Goal: Task Accomplishment & Management: Manage account settings

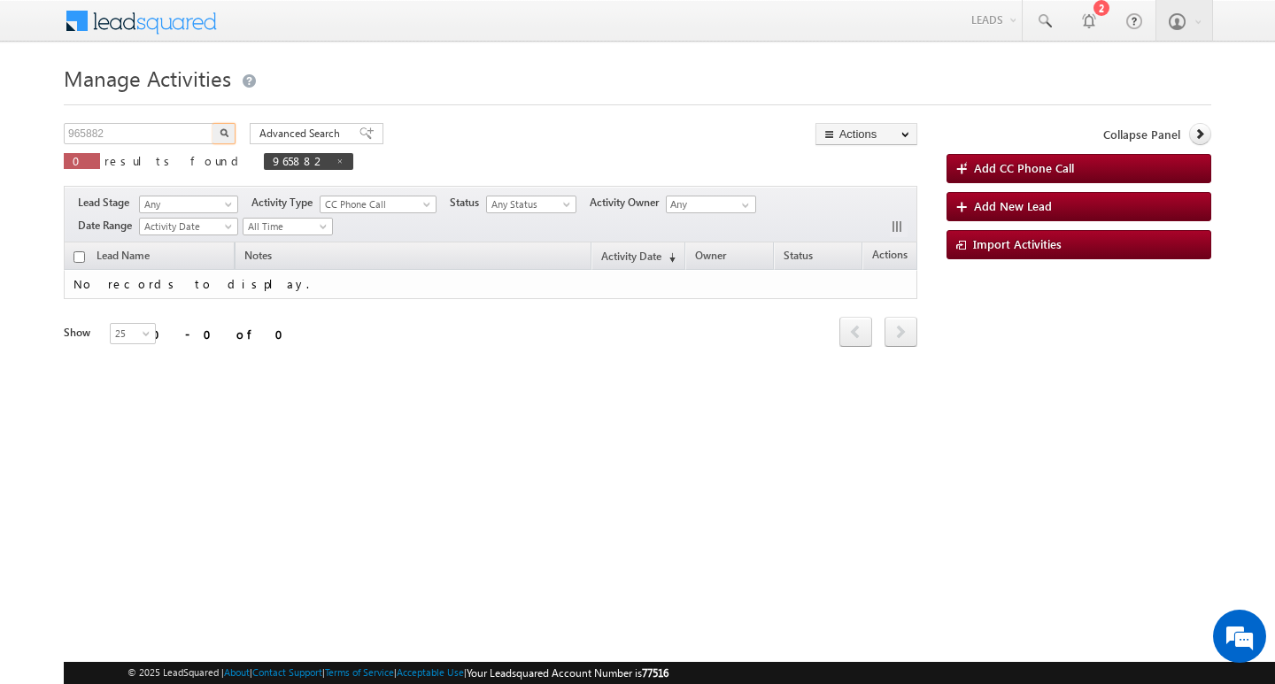
click at [174, 136] on input "965882" at bounding box center [139, 133] width 151 height 21
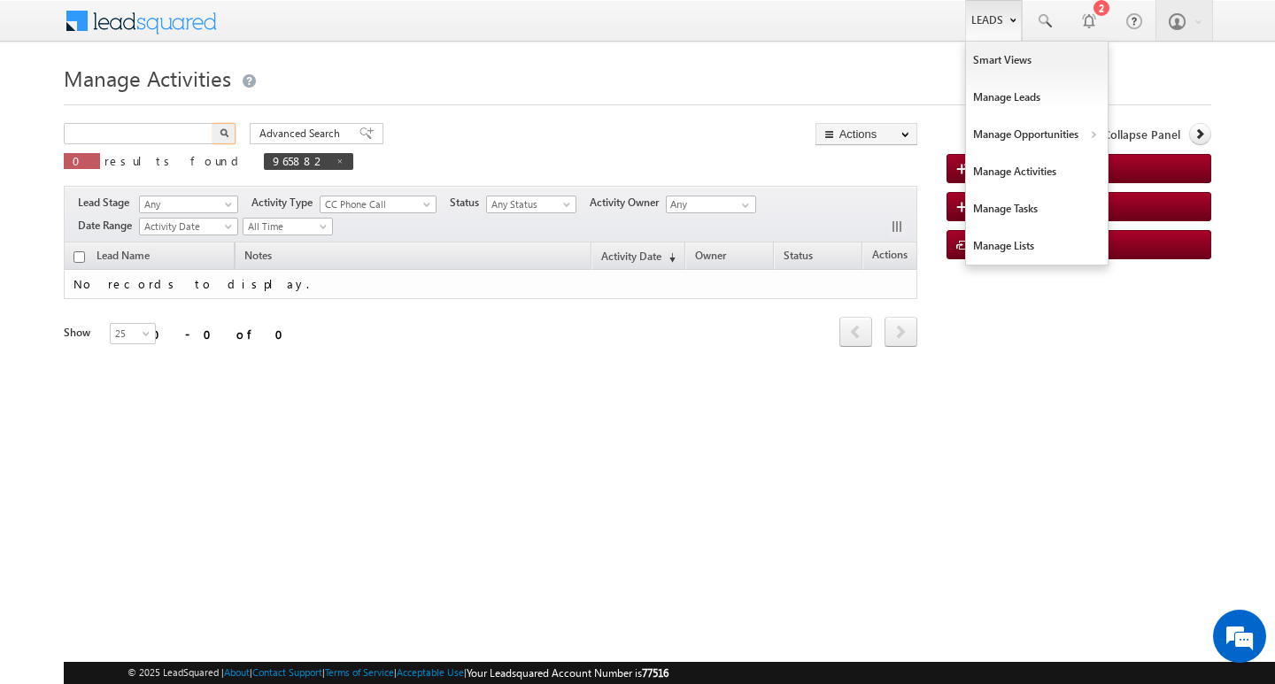
type input "Search Activities"
click at [997, 20] on link "Leads" at bounding box center [993, 20] width 57 height 41
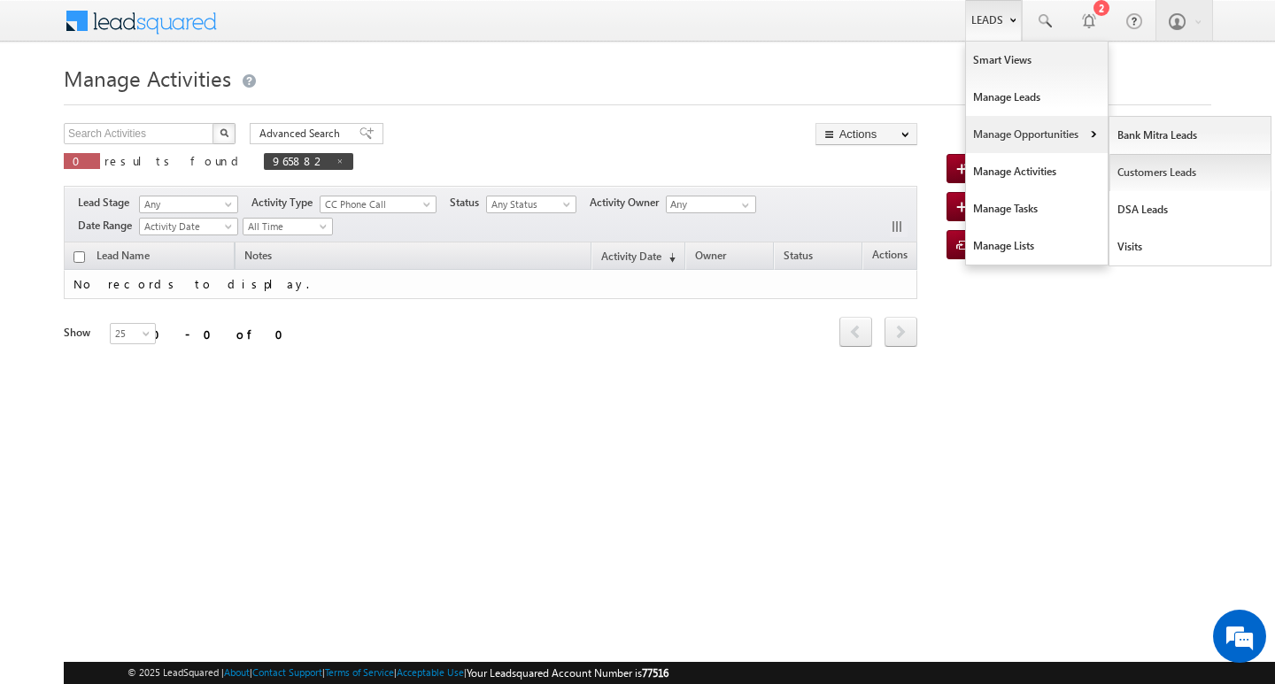
click at [1138, 172] on link "Customers Leads" at bounding box center [1190, 172] width 162 height 37
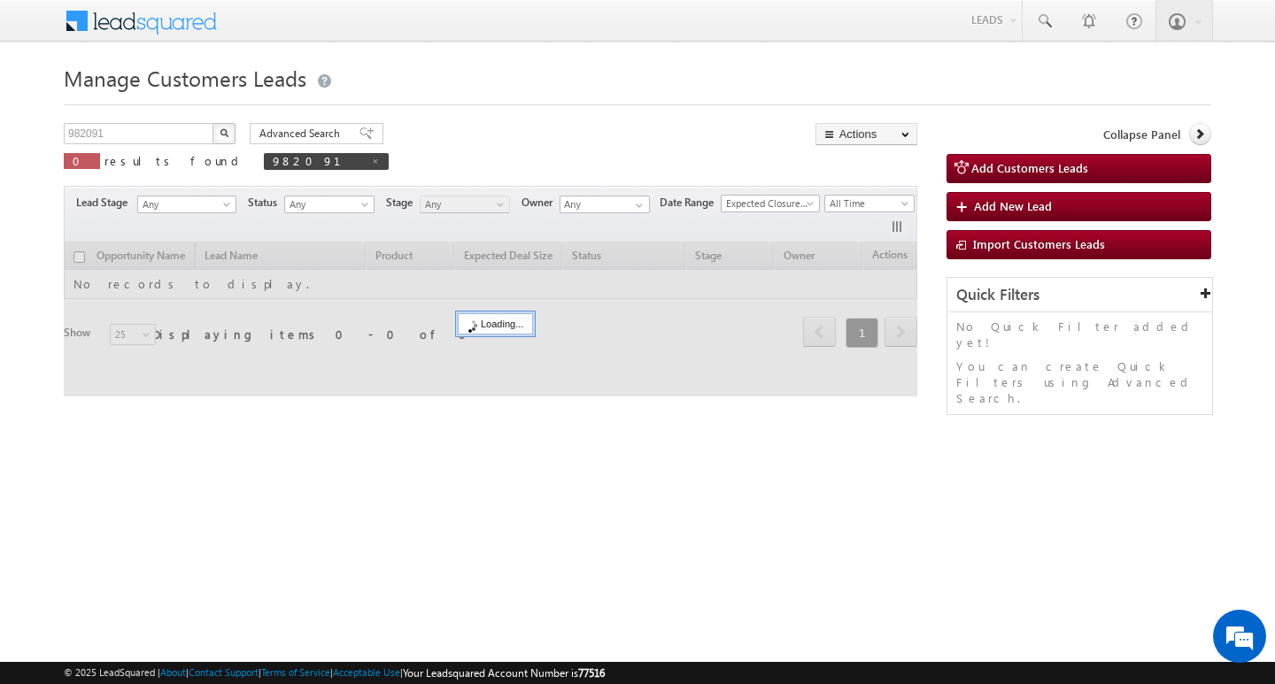
click at [157, 120] on div "Manage Customers Leads 982091 X 0 results found 982091 Advanced Search Advanced…" at bounding box center [637, 280] width 1147 height 443
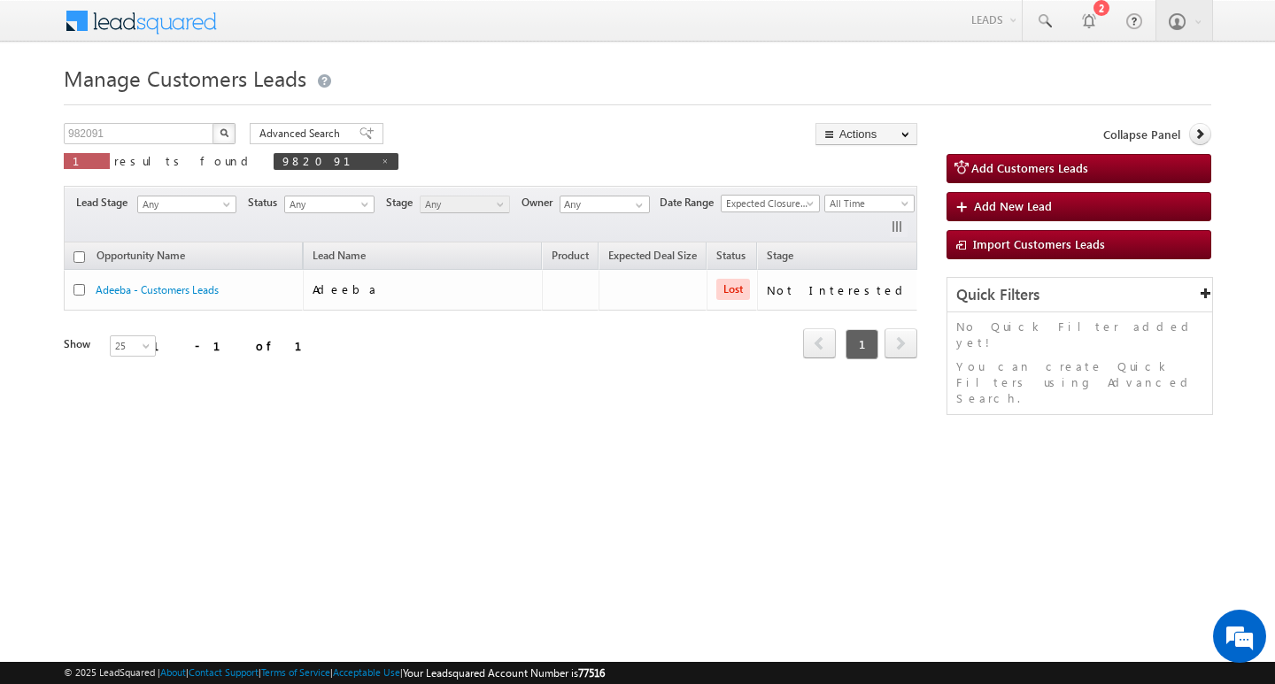
click at [157, 144] on div "982091 X 1 results found 982091" at bounding box center [231, 148] width 335 height 50
click at [157, 141] on input "982091" at bounding box center [139, 133] width 151 height 21
type input "Search Customers Leads"
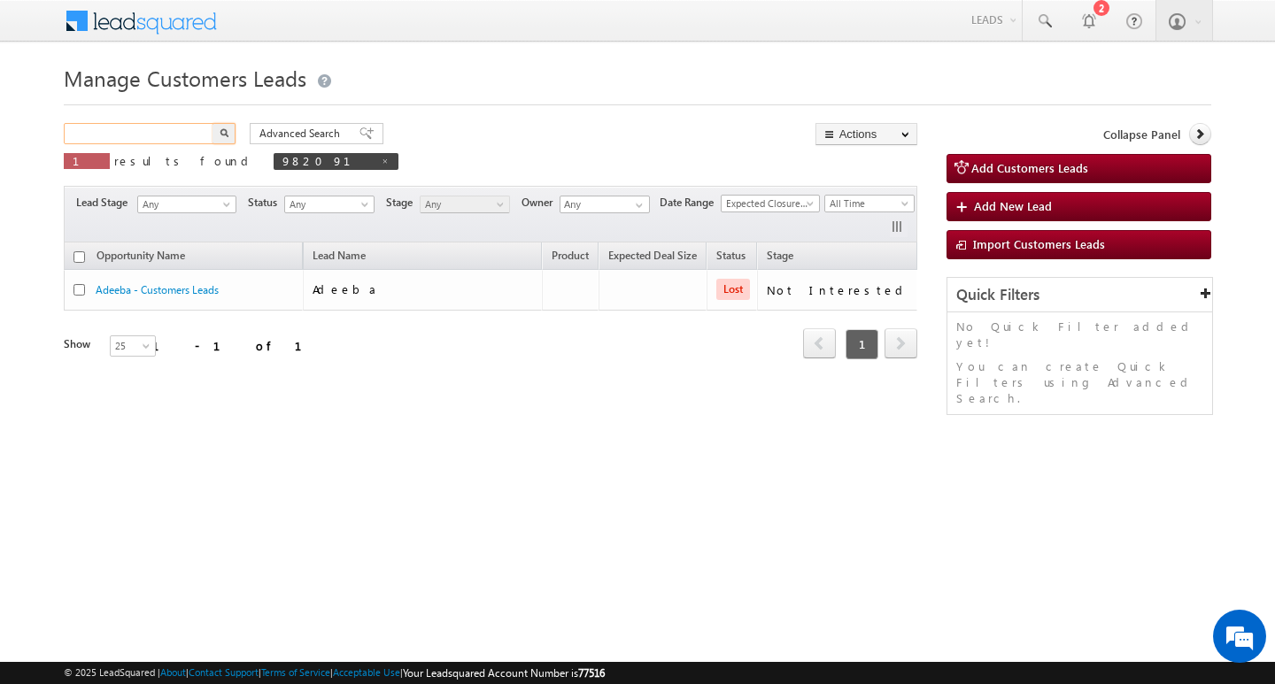
click at [159, 137] on input "text" at bounding box center [139, 133] width 151 height 21
paste input "978409"
type input "978409"
click at [212, 123] on button "button" at bounding box center [223, 133] width 23 height 21
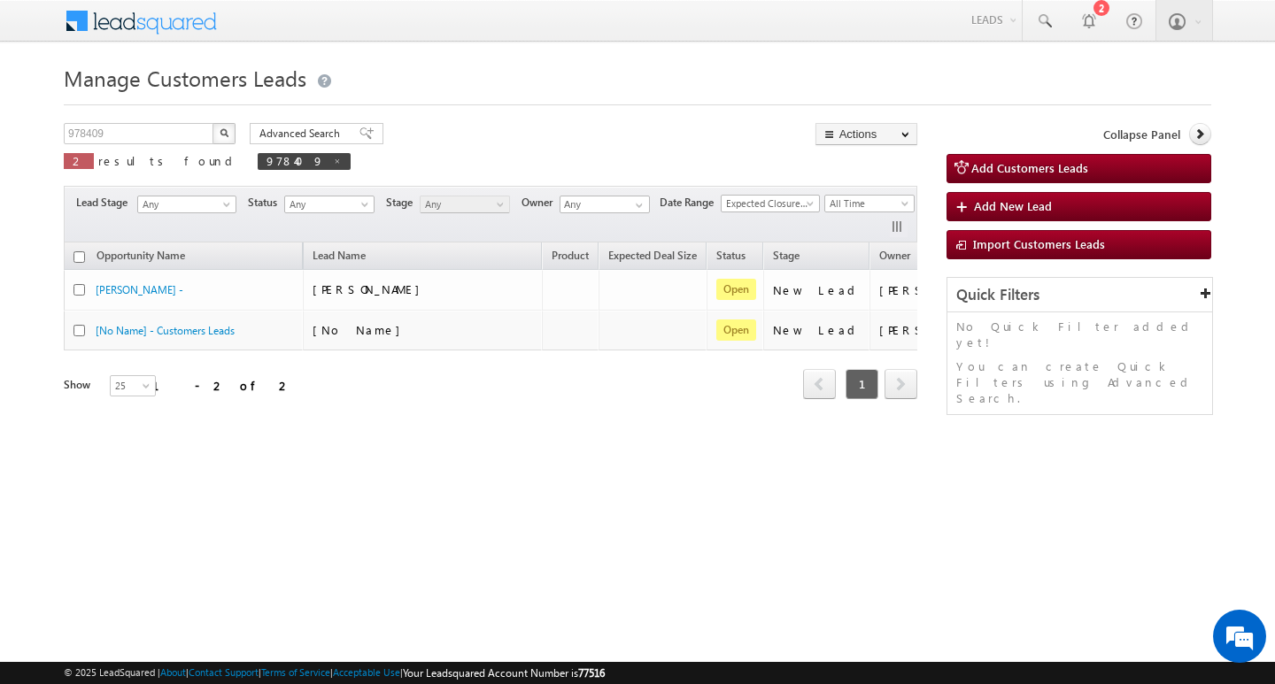
scroll to position [0, 96]
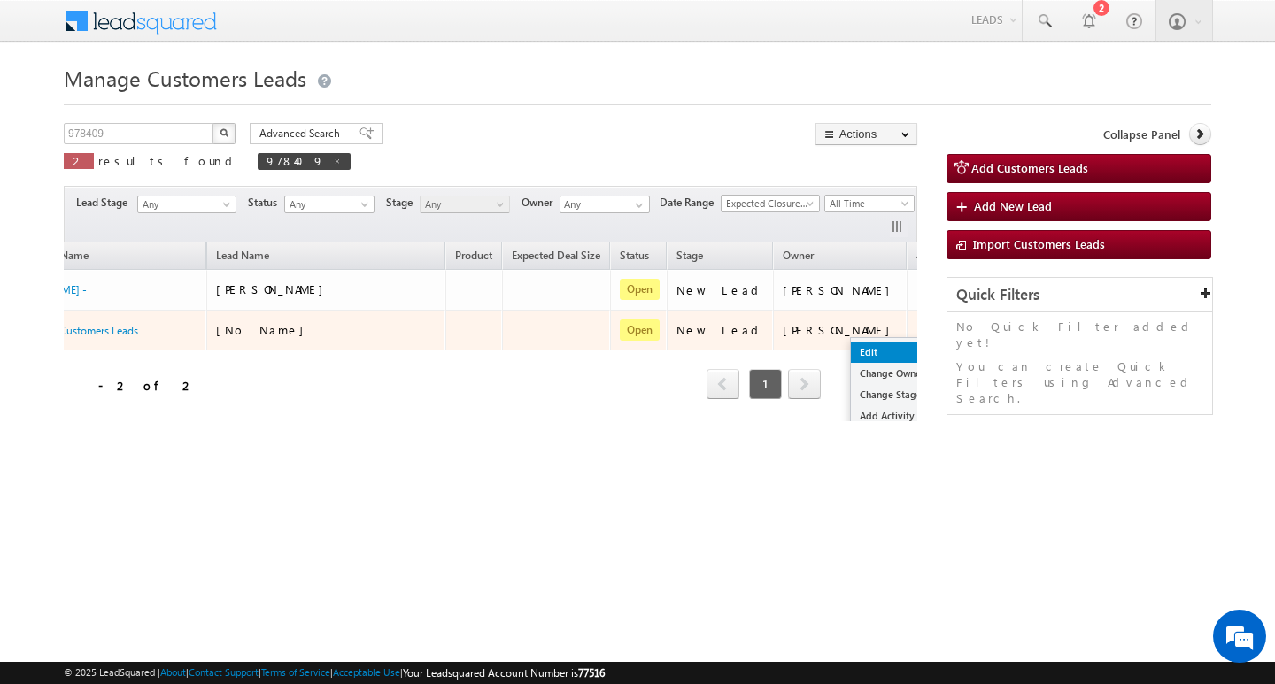
click at [851, 347] on link "Edit" at bounding box center [895, 352] width 89 height 21
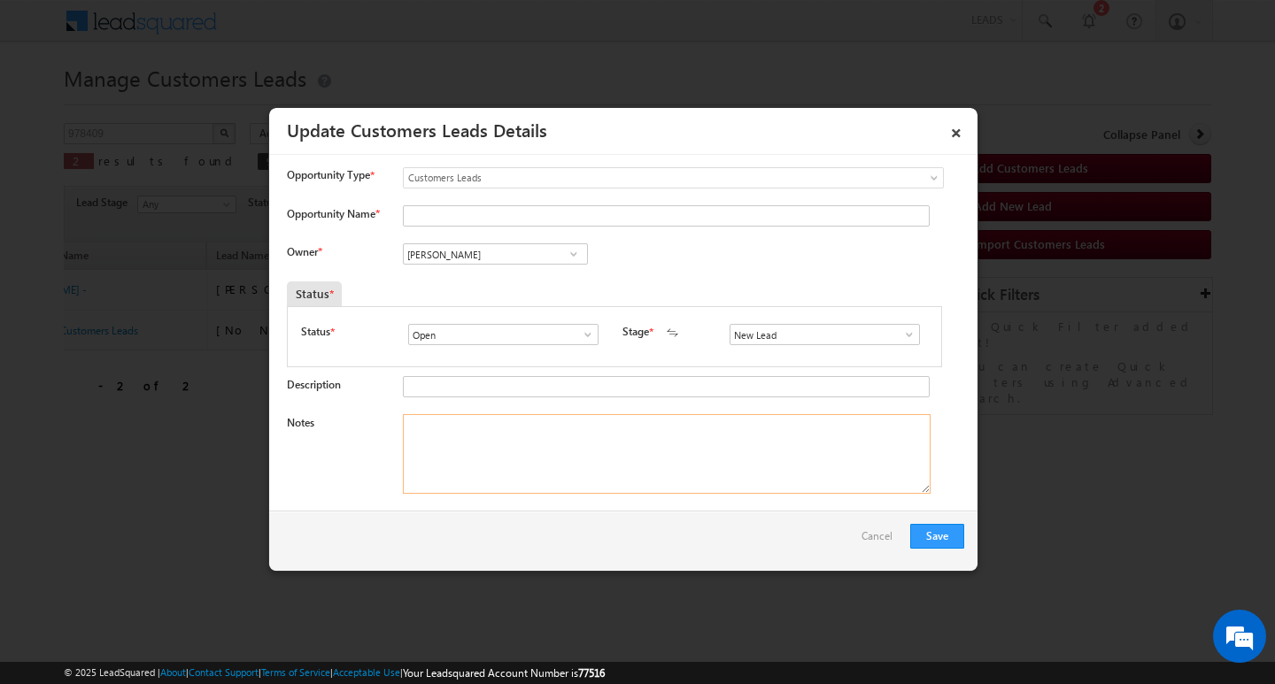
drag, startPoint x: 734, startPoint y: 455, endPoint x: 822, endPoint y: 436, distance: 89.8
click at [736, 454] on textarea "Notes" at bounding box center [667, 454] width 528 height 80
click at [901, 347] on div "New Lead Interested Pending Documents Sales Marked Pending for Follow-Up Not Co…" at bounding box center [828, 336] width 198 height 25
click at [901, 337] on span at bounding box center [909, 335] width 18 height 14
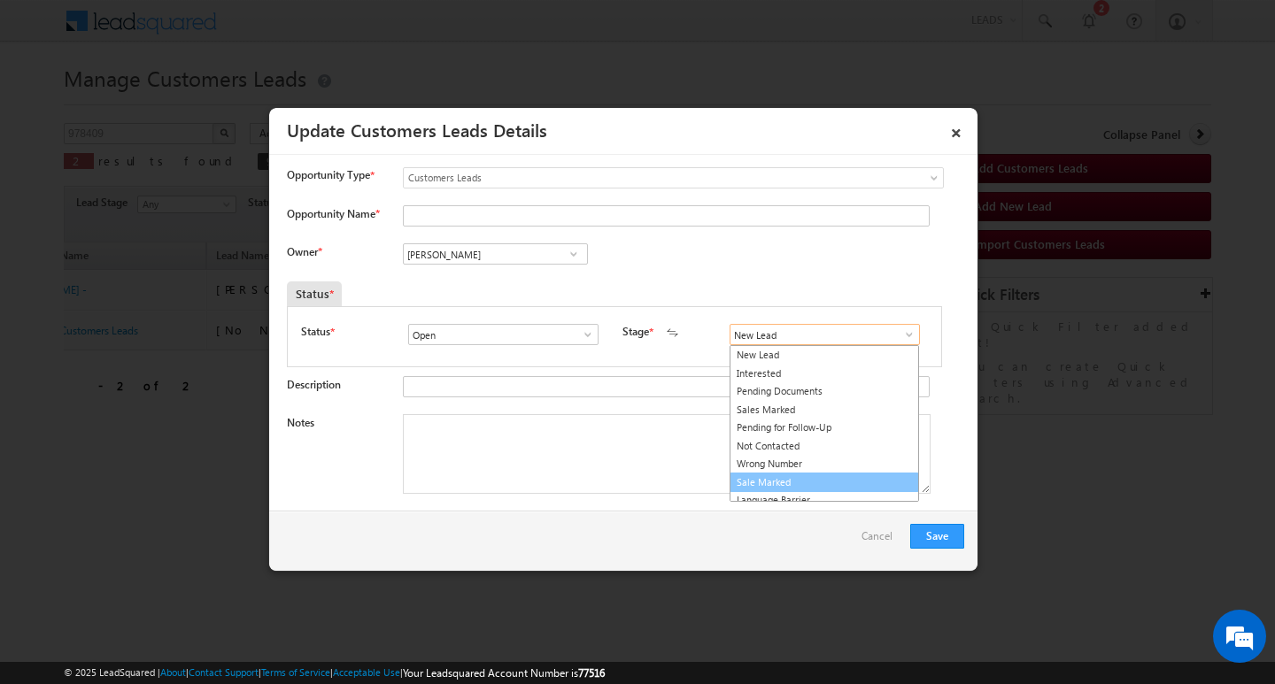
click at [872, 473] on link "Sale Marked" at bounding box center [823, 483] width 189 height 20
type input "Sale Marked"
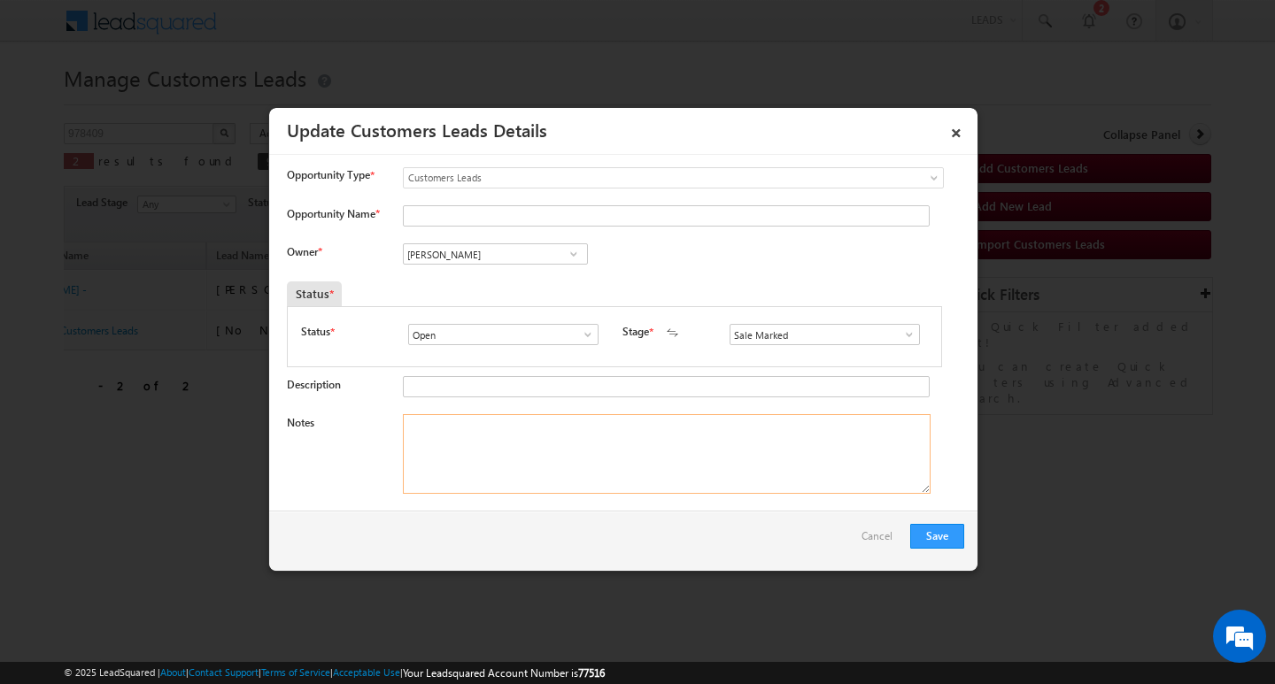
click at [689, 472] on textarea "Notes" at bounding box center [667, 454] width 528 height 80
click at [488, 252] on input "[PERSON_NAME]" at bounding box center [495, 253] width 185 height 21
click at [629, 460] on textarea "Notes" at bounding box center [667, 454] width 528 height 80
paste textarea "[PERSON_NAME]/ AG : 45/ Salaried/ MOTHE INCOME : 24K / WORAK EXPW : 22Y / EMI :…"
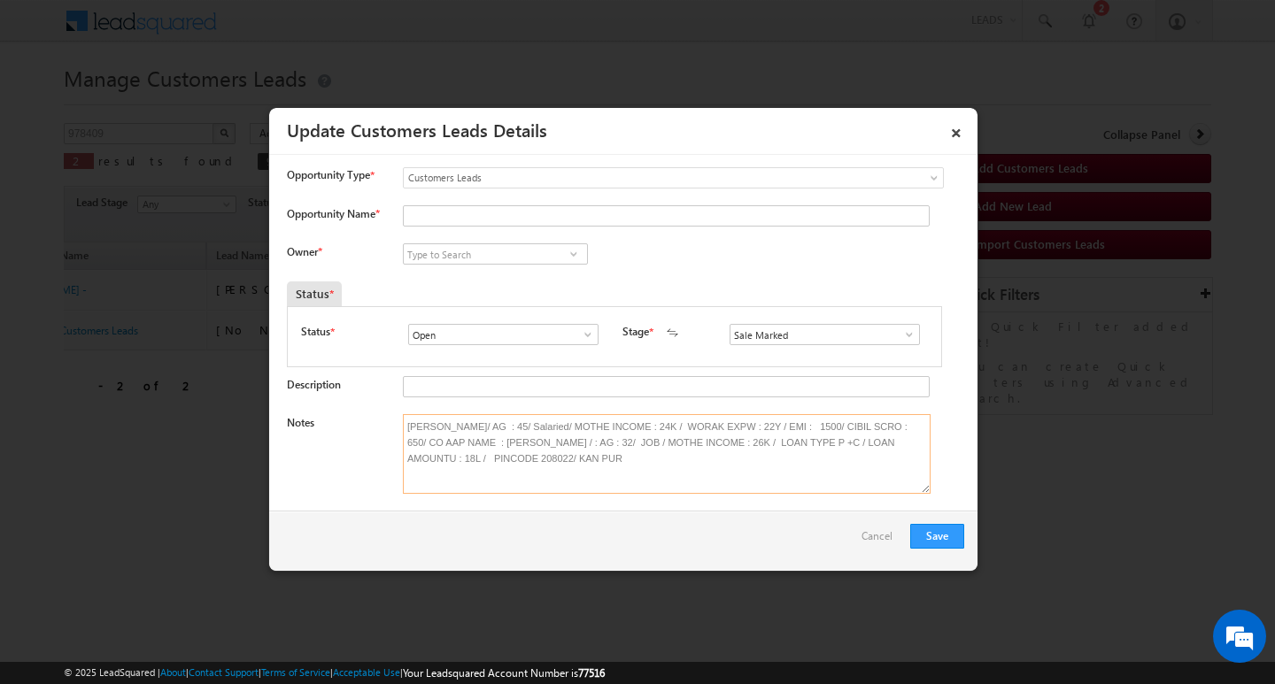
type textarea "[PERSON_NAME]/ AG : 45/ Salaried/ MOTHE INCOME : 24K / WORAK EXPW : 22Y / EMI :…"
click at [512, 254] on input at bounding box center [495, 253] width 185 height 21
click at [526, 214] on input "Opportunity Name *" at bounding box center [666, 215] width 527 height 21
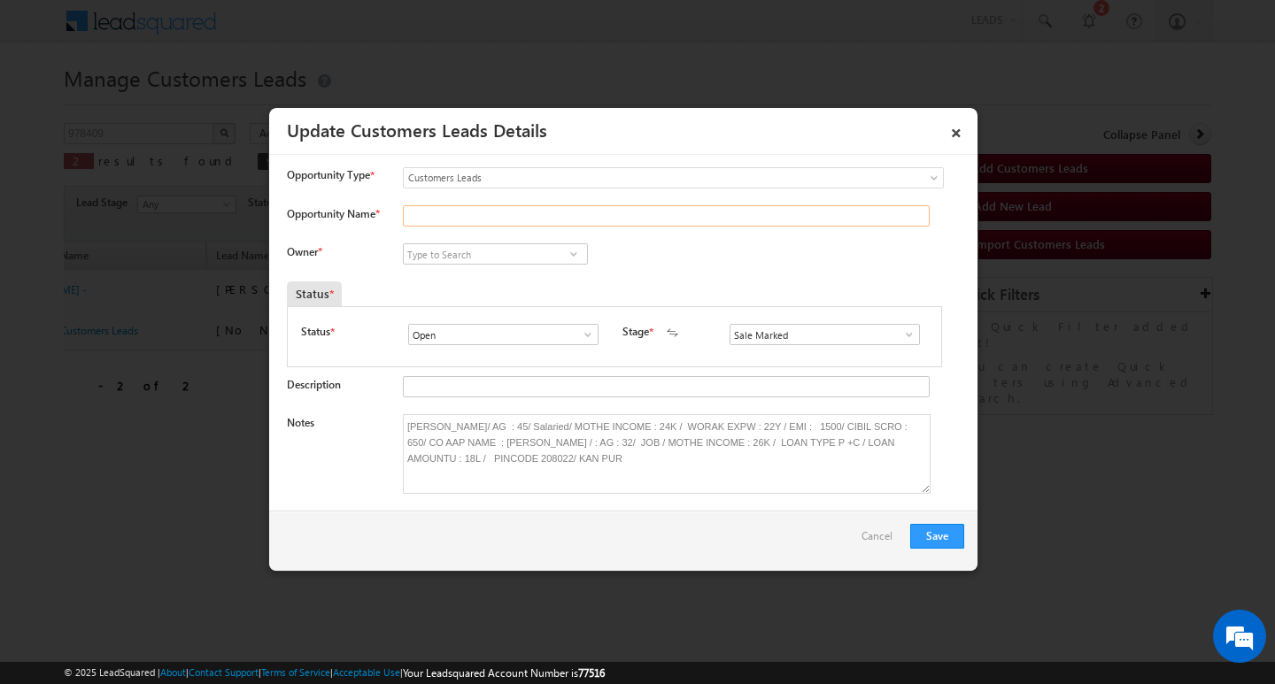
paste input "[PERSON_NAME]"
type input "[PERSON_NAME]"
click at [513, 262] on input at bounding box center [495, 253] width 185 height 21
paste input "[PERSON_NAME]"
click at [503, 282] on span "[PERSON_NAME][EMAIL_ADDRESS][DOMAIN_NAME]" at bounding box center [489, 288] width 159 height 13
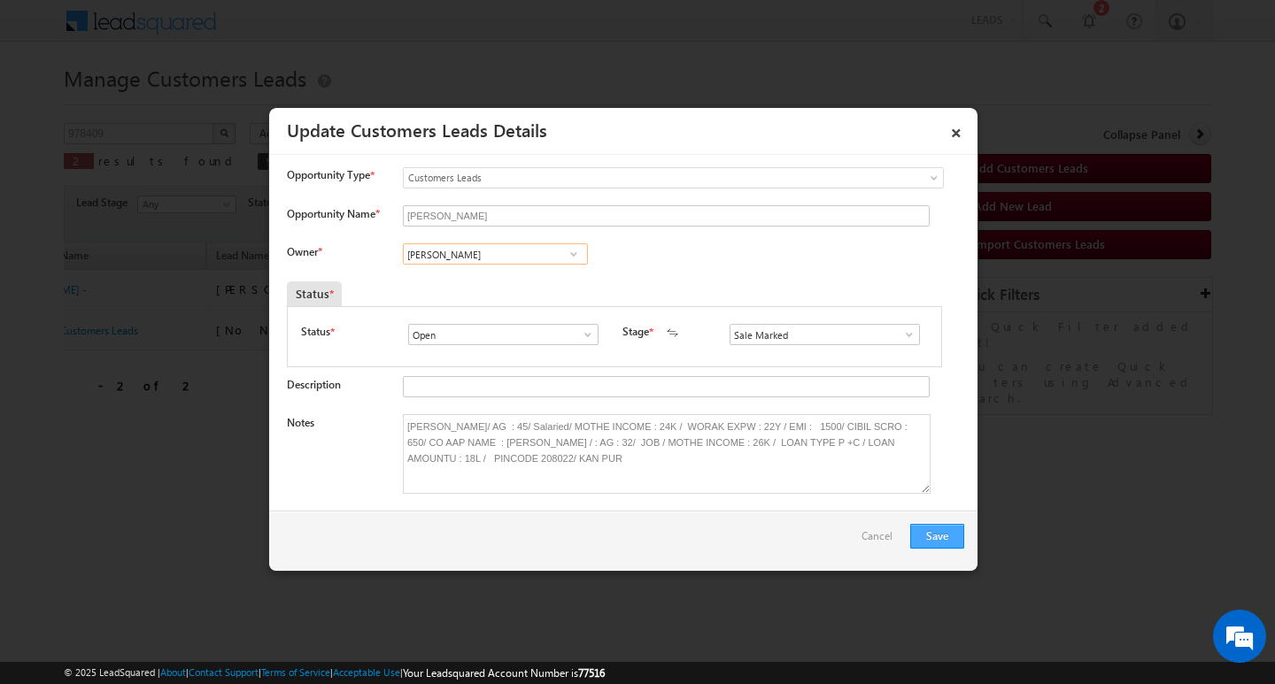
type input "[PERSON_NAME]"
click at [945, 536] on button "Save" at bounding box center [937, 536] width 54 height 25
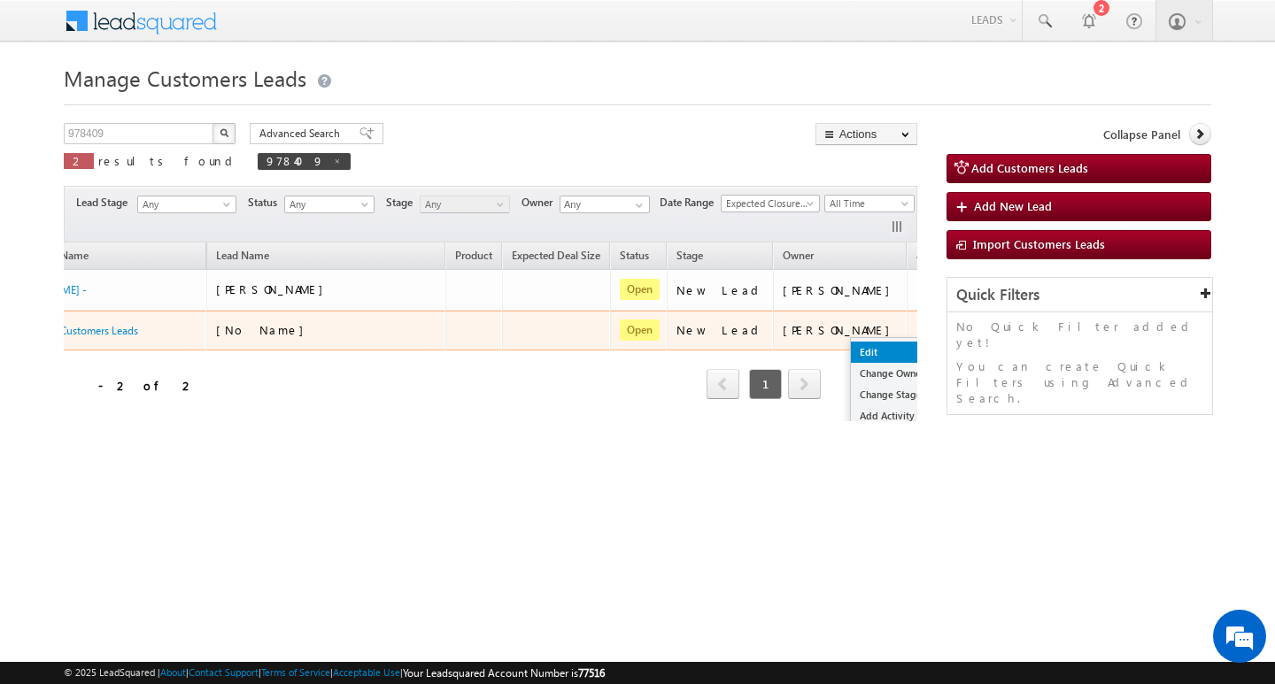
click at [851, 343] on link "Edit" at bounding box center [895, 352] width 89 height 21
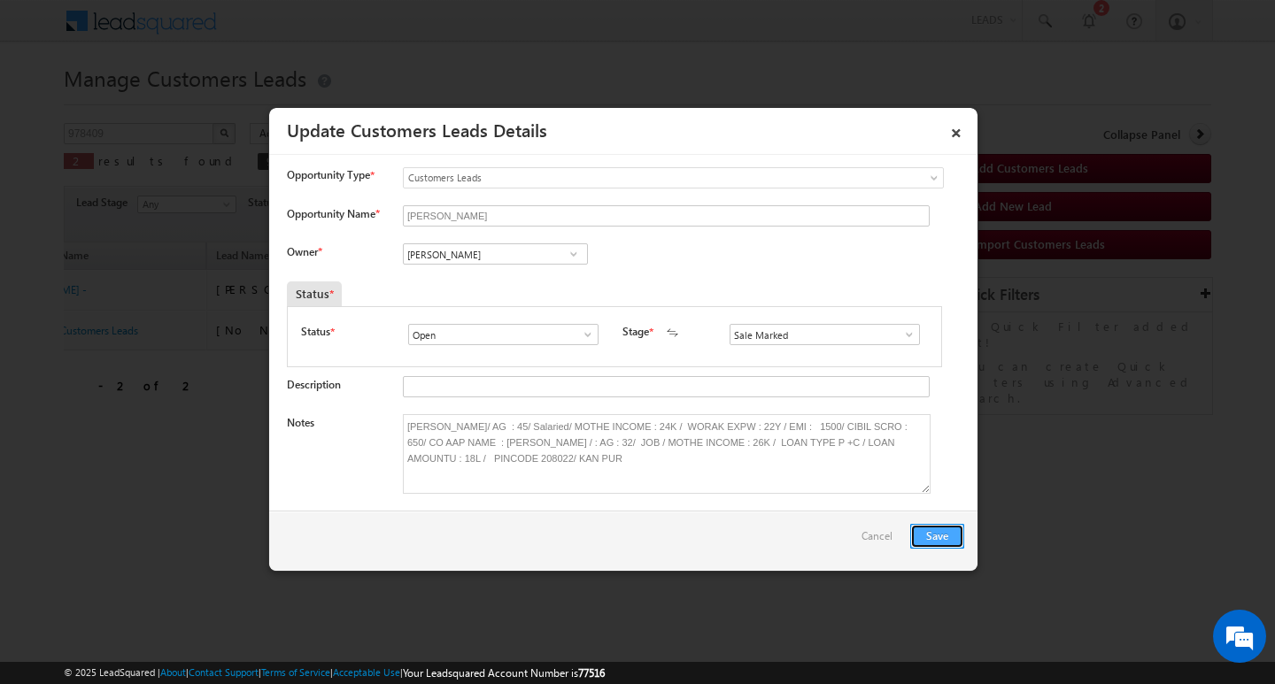
click at [936, 533] on button "Save" at bounding box center [937, 536] width 54 height 25
